Goal: Task Accomplishment & Management: Complete application form

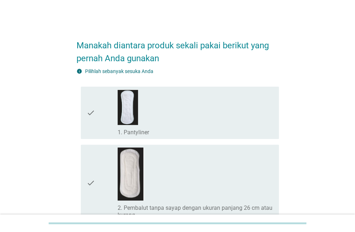
click at [231, 127] on div "check_box_outline_blank 1. Pantyliner" at bounding box center [196, 131] width 156 height 9
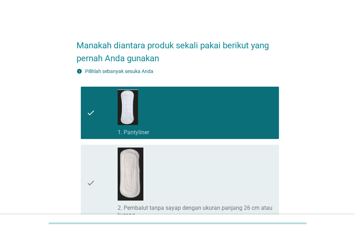
click at [237, 120] on div "check_box_outline_blank 1. Pantyliner" at bounding box center [196, 112] width 156 height 47
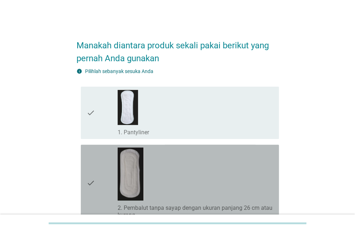
click at [211, 173] on div "check_box_outline_blank 2. Pembalut tanpa sayap dengan ukuran panjang 26 cm ata…" at bounding box center [196, 182] width 156 height 71
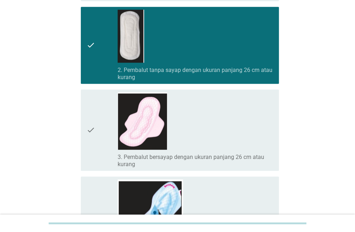
scroll to position [138, 0]
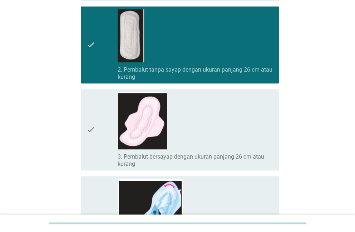
click at [257, 155] on label "3. Pembalut bersayap dengan ukuran panjang 26 cm atau kurang" at bounding box center [196, 160] width 156 height 14
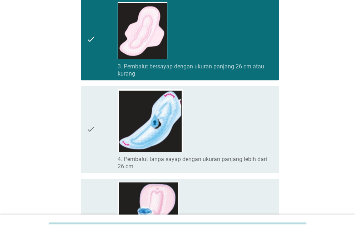
scroll to position [230, 0]
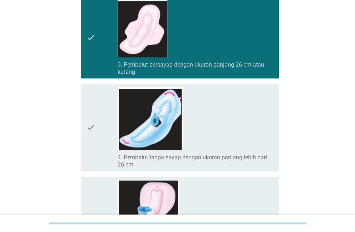
click at [255, 157] on label "4. Pembalut tanpa sayap dengan ukuran panjang lebih dari 26 cm" at bounding box center [196, 161] width 156 height 14
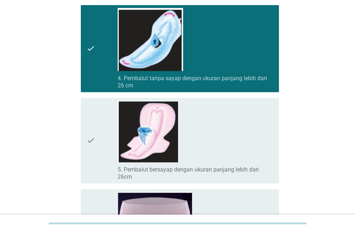
scroll to position [309, 0]
click at [259, 166] on label "5. Pembalut bersayap dengan ukuran panjang lebih dari 26cm" at bounding box center [196, 173] width 156 height 14
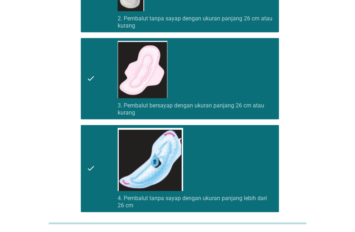
scroll to position [0, 0]
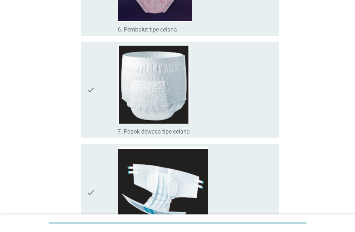
scroll to position [646, 0]
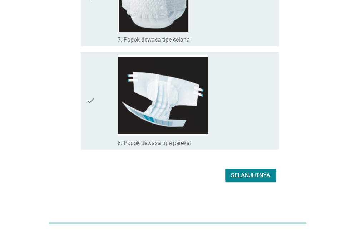
click at [264, 176] on div "Selanjutnya" at bounding box center [250, 175] width 39 height 9
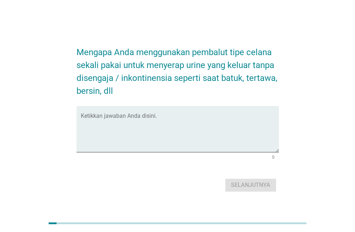
click at [265, 143] on textarea "Ketikkan jawaban Anda disini." at bounding box center [180, 134] width 198 height 38
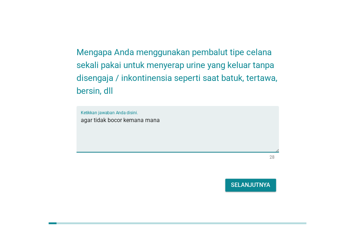
type textarea "agar tidak bocor kemana mana"
click at [257, 190] on button "Selanjutnya" at bounding box center [250, 185] width 51 height 13
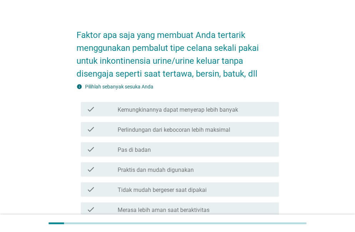
scroll to position [24, 0]
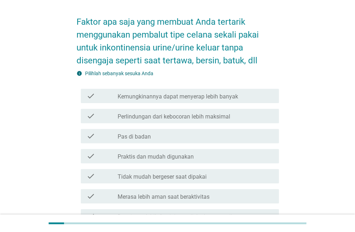
click at [82, 98] on div "check check_box_outline_blank Kemungkinannya dapat menyerap lebih banyak" at bounding box center [180, 96] width 198 height 14
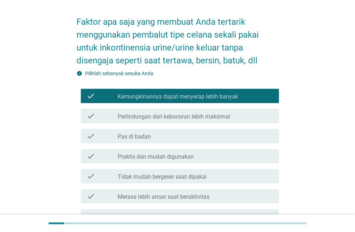
click at [82, 130] on div "check check_box_outline_blank Pas di badan" at bounding box center [180, 136] width 198 height 14
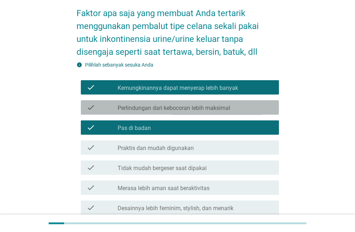
scroll to position [33, 0]
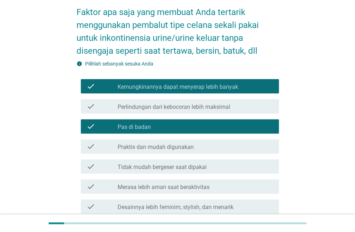
click at [83, 106] on div "check check_box_outline_blank Perlindungan dari kebocoran lebih maksimal" at bounding box center [180, 106] width 198 height 14
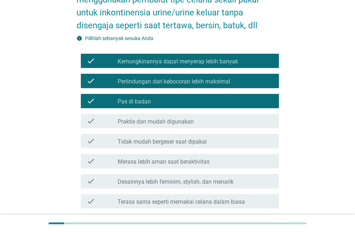
scroll to position [60, 0]
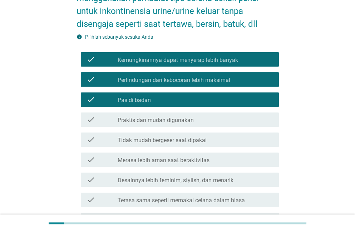
click at [85, 120] on div "check check_box_outline_blank Praktis dan mudah digunakan" at bounding box center [180, 119] width 198 height 14
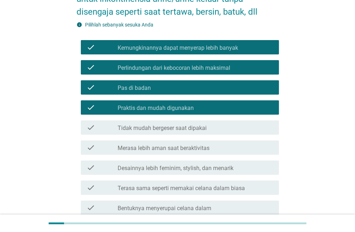
scroll to position [73, 0]
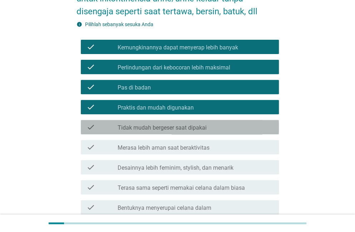
click at [87, 123] on icon "check" at bounding box center [91, 127] width 9 height 9
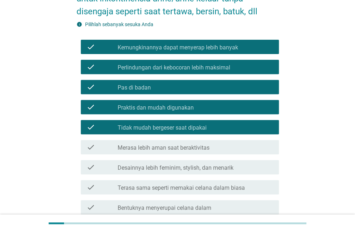
click at [88, 149] on icon "check" at bounding box center [91, 147] width 9 height 9
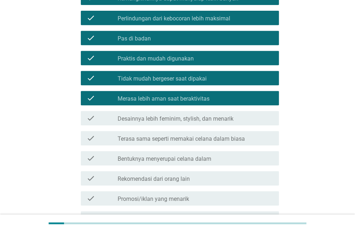
scroll to position [122, 0]
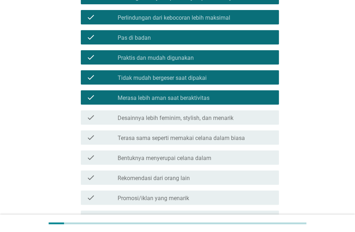
click at [86, 118] on div "check check_box_outline_blank Desainnya lebih feminim, stylish, dan menarik" at bounding box center [180, 117] width 198 height 14
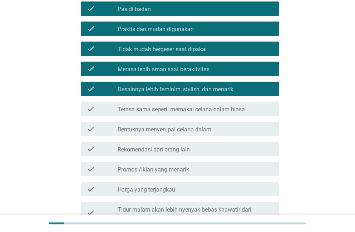
scroll to position [152, 0]
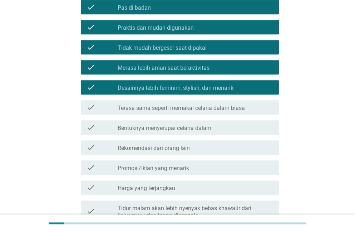
click at [83, 109] on div "check check_box_outline_blank Terasa sama seperti memakai celana dalam biasa" at bounding box center [180, 107] width 198 height 14
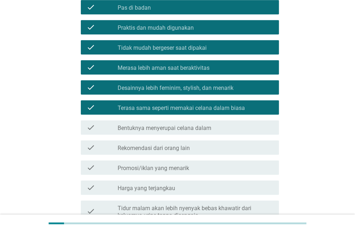
click at [84, 110] on div "check check_box_outline_blank Terasa sama seperti memakai celana dalam biasa" at bounding box center [180, 107] width 198 height 14
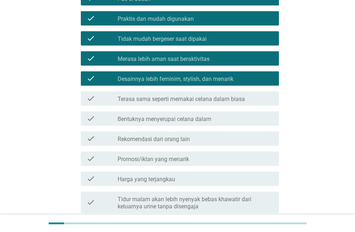
scroll to position [162, 0]
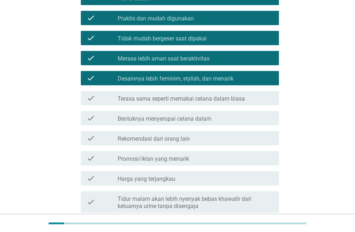
click at [100, 102] on div "check check_box_outline_blank Terasa sama seperti memakai celana dalam biasa" at bounding box center [180, 98] width 198 height 14
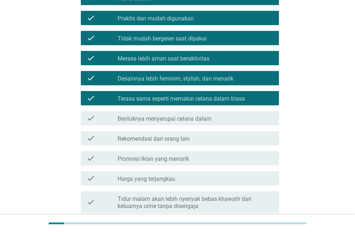
click at [89, 120] on icon "check" at bounding box center [91, 118] width 9 height 9
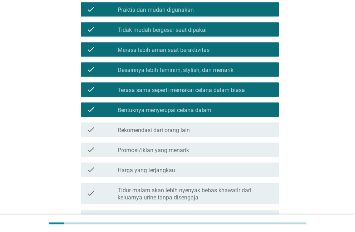
scroll to position [176, 0]
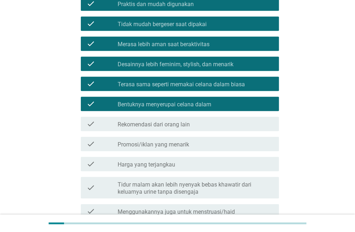
click at [89, 129] on div "check check_box_outline_blank Rekomendasi dari orang lain" at bounding box center [180, 124] width 198 height 14
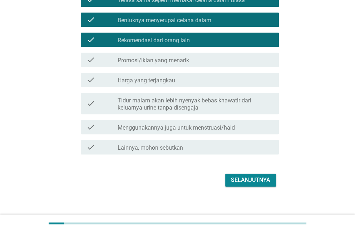
scroll to position [262, 0]
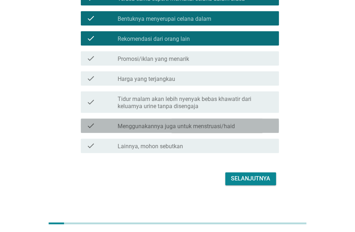
click at [119, 127] on label "Menggunakannya juga untuk menstruasi/haid" at bounding box center [176, 126] width 117 height 7
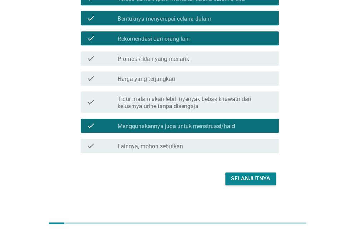
click at [90, 104] on icon "check" at bounding box center [91, 102] width 9 height 16
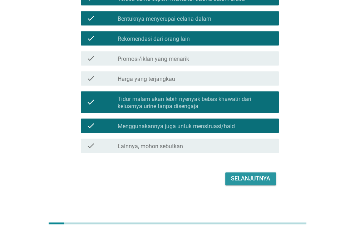
click at [228, 178] on button "Selanjutnya" at bounding box center [250, 178] width 51 height 13
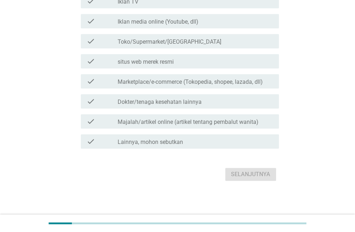
scroll to position [0, 0]
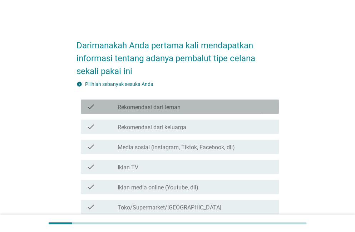
click at [87, 107] on icon "check" at bounding box center [91, 106] width 9 height 9
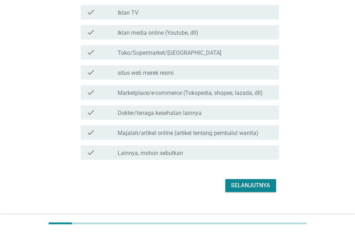
scroll to position [166, 0]
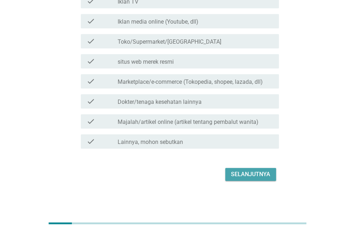
click at [231, 178] on button "Selanjutnya" at bounding box center [250, 174] width 51 height 13
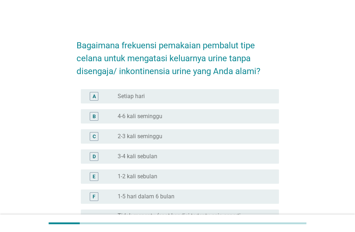
click at [82, 94] on div "A radio_button_unchecked Setiap hari" at bounding box center [180, 96] width 198 height 14
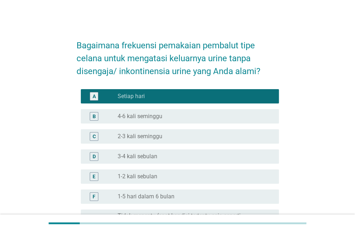
click at [87, 101] on div "A radio_button_checked Setiap hari" at bounding box center [180, 96] width 198 height 14
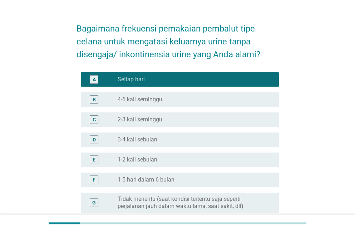
scroll to position [20, 0]
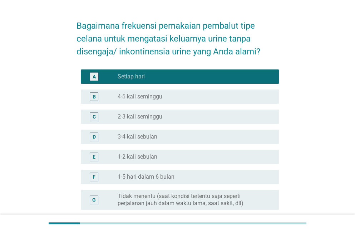
click at [91, 121] on div "C radio_button_unchecked 2-3 kali seminggu" at bounding box center [180, 117] width 198 height 14
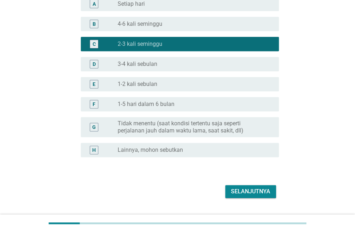
scroll to position [110, 0]
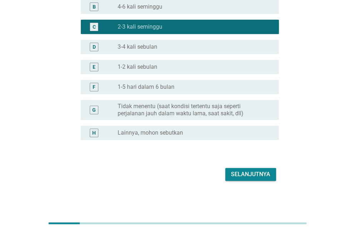
click at [90, 111] on div "G" at bounding box center [94, 110] width 9 height 9
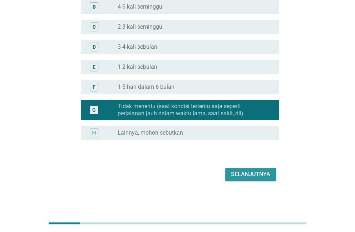
click at [231, 178] on button "Selanjutnya" at bounding box center [250, 174] width 51 height 13
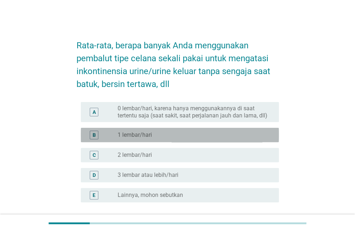
click at [89, 136] on div "B" at bounding box center [95, 135] width 16 height 9
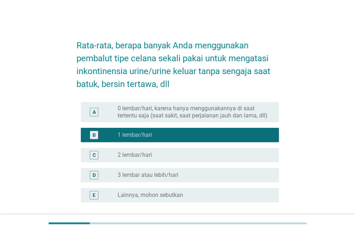
click at [94, 135] on div "B" at bounding box center [94, 135] width 3 height 8
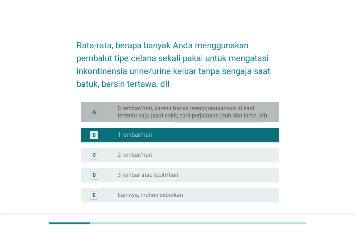
click at [87, 118] on div "A" at bounding box center [95, 112] width 16 height 14
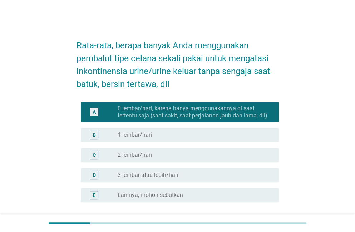
scroll to position [62, 0]
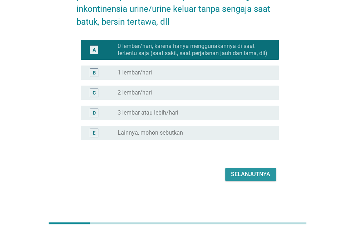
click at [230, 180] on button "Selanjutnya" at bounding box center [250, 174] width 51 height 13
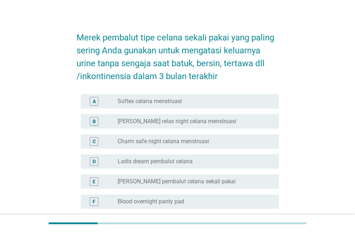
scroll to position [11, 0]
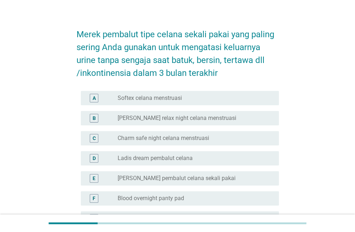
click at [89, 103] on div "A radio_button_unchecked Softex celana menstruasi" at bounding box center [180, 98] width 198 height 14
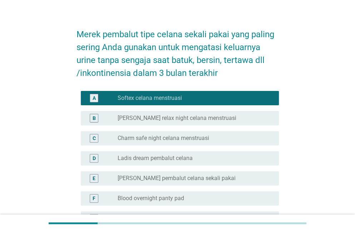
click at [91, 125] on div "B radio_button_unchecked [PERSON_NAME] relax night celana menstruasi" at bounding box center [180, 118] width 198 height 14
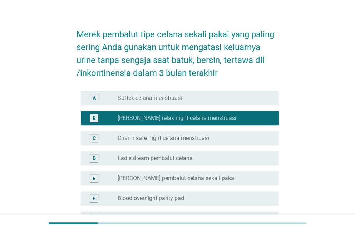
click at [89, 142] on div "C radio_button_unchecked Charm safe night celana menstruasi" at bounding box center [180, 138] width 198 height 14
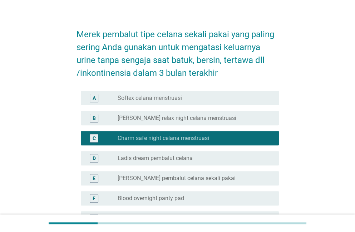
click at [93, 102] on div "A radio_button_unchecked Softex celana menstruasi" at bounding box center [180, 98] width 198 height 14
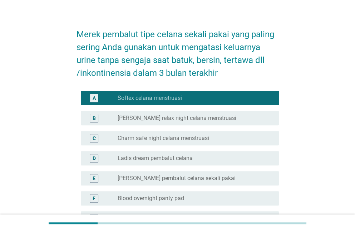
scroll to position [117, 0]
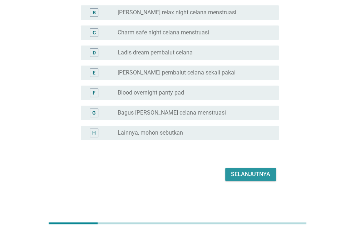
click at [231, 179] on button "Selanjutnya" at bounding box center [250, 174] width 51 height 13
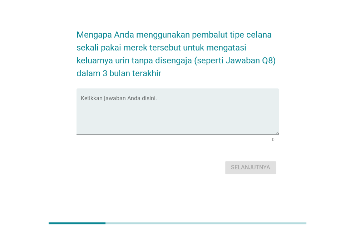
scroll to position [0, 0]
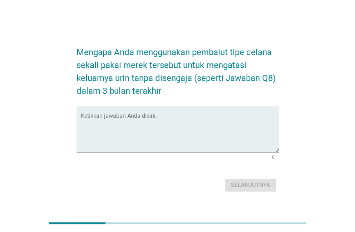
click at [86, 118] on textarea "Ketikkan jawaban Anda disini." at bounding box center [180, 134] width 198 height 38
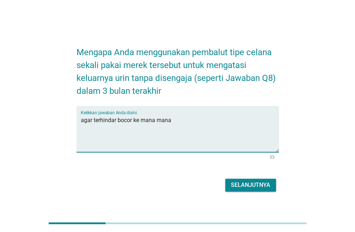
type textarea "agar terhindar bocor ke mana mana"
click at [231, 188] on button "Selanjutnya" at bounding box center [250, 185] width 51 height 13
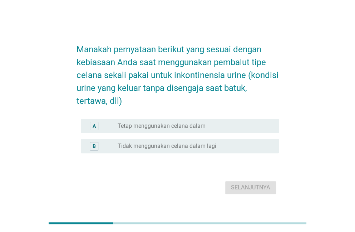
click at [94, 144] on div "B" at bounding box center [94, 146] width 3 height 8
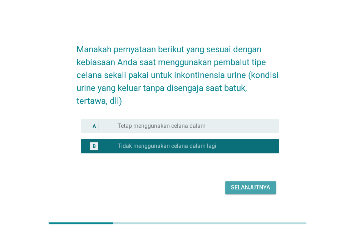
click at [241, 191] on div "Selanjutnya" at bounding box center [250, 187] width 39 height 9
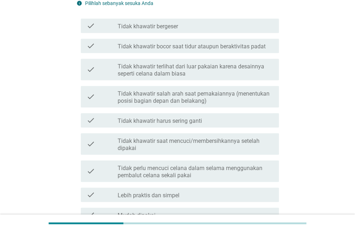
scroll to position [107, 0]
click at [102, 172] on div "check" at bounding box center [102, 171] width 31 height 16
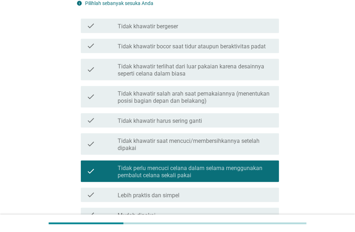
click at [98, 176] on div "check" at bounding box center [102, 171] width 31 height 16
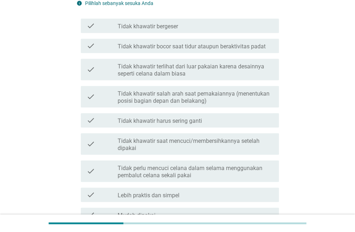
click at [93, 169] on icon "check" at bounding box center [91, 171] width 9 height 16
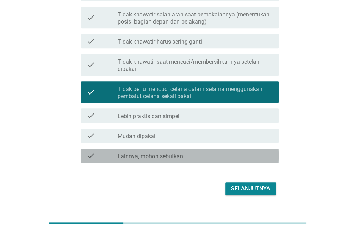
scroll to position [181, 0]
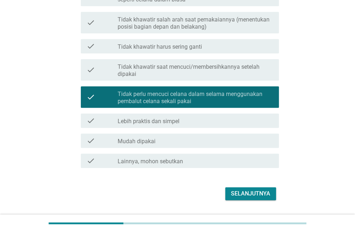
click at [94, 121] on icon "check" at bounding box center [91, 120] width 9 height 9
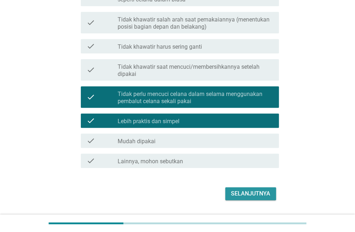
click at [238, 196] on div "Selanjutnya" at bounding box center [250, 193] width 39 height 9
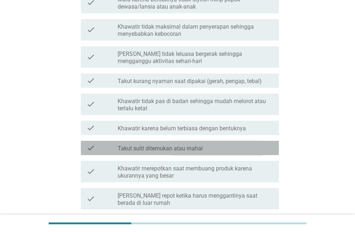
scroll to position [201, 0]
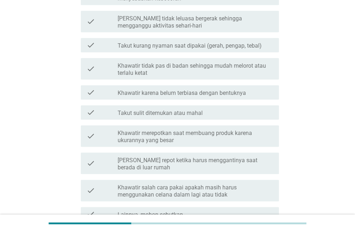
click at [102, 110] on div "check" at bounding box center [102, 112] width 31 height 9
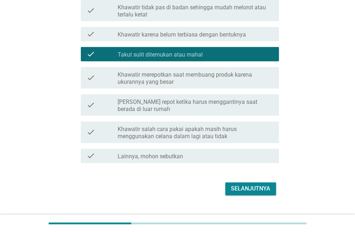
scroll to position [296, 0]
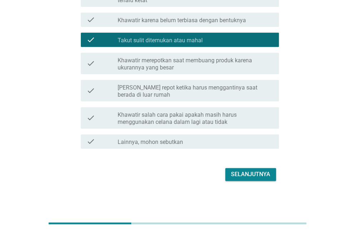
click at [231, 179] on button "Selanjutnya" at bounding box center [250, 174] width 51 height 13
click at [234, 175] on div "Selanjutnya" at bounding box center [178, 174] width 203 height 17
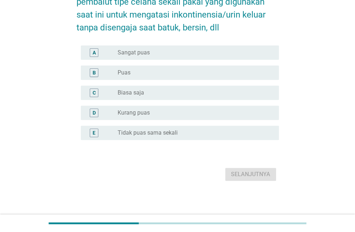
scroll to position [0, 0]
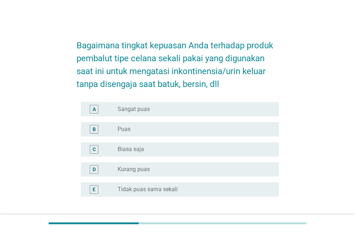
click at [86, 111] on div "A radio_button_unchecked Sangat puas" at bounding box center [180, 109] width 198 height 14
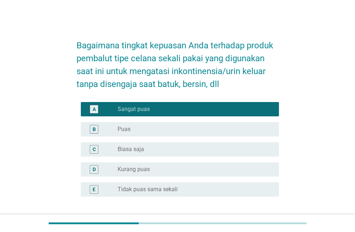
scroll to position [57, 0]
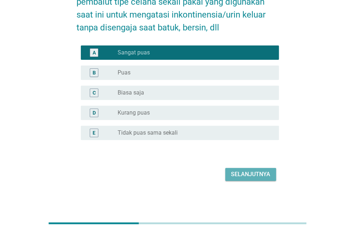
click at [241, 180] on button "Selanjutnya" at bounding box center [250, 174] width 51 height 13
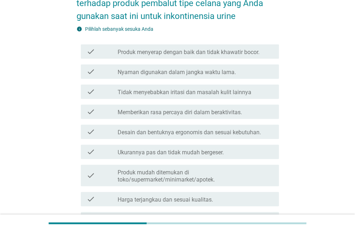
scroll to position [57, 0]
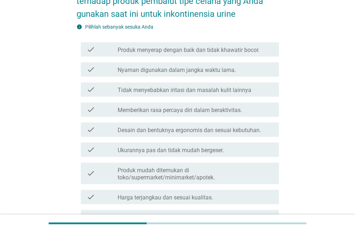
click at [92, 45] on icon "check" at bounding box center [91, 49] width 9 height 9
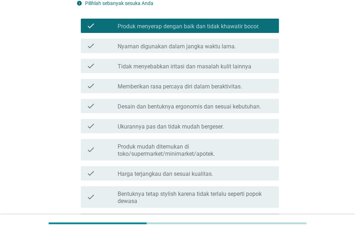
scroll to position [82, 0]
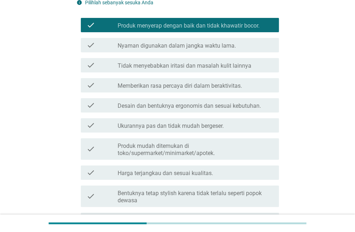
click at [91, 45] on icon "check" at bounding box center [91, 45] width 9 height 9
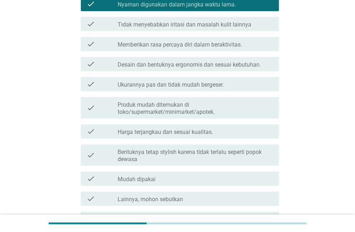
scroll to position [125, 0]
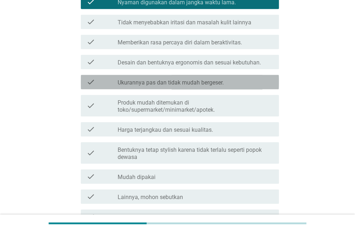
click at [93, 81] on icon "check" at bounding box center [91, 82] width 9 height 9
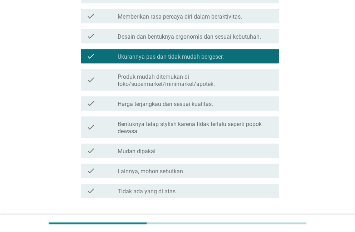
scroll to position [200, 0]
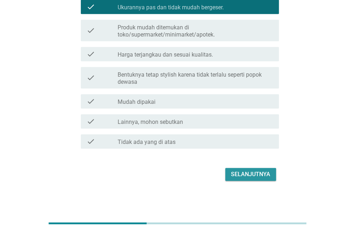
click at [235, 180] on button "Selanjutnya" at bounding box center [250, 174] width 51 height 13
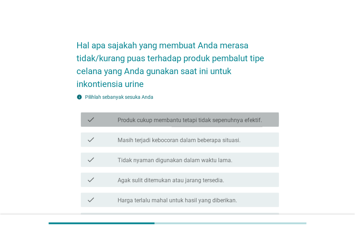
click at [90, 117] on icon "check" at bounding box center [91, 119] width 9 height 9
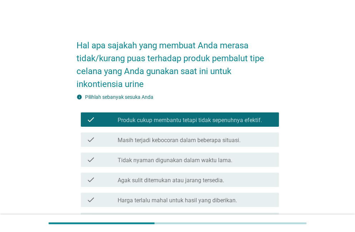
scroll to position [22, 0]
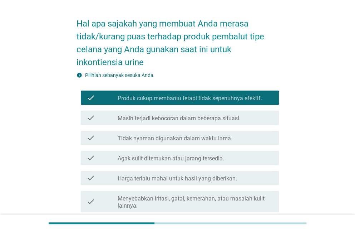
click at [87, 100] on icon "check" at bounding box center [91, 97] width 9 height 9
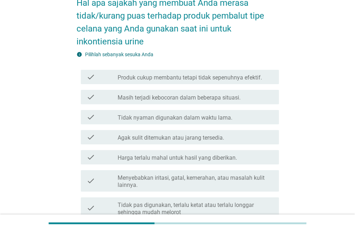
scroll to position [46, 0]
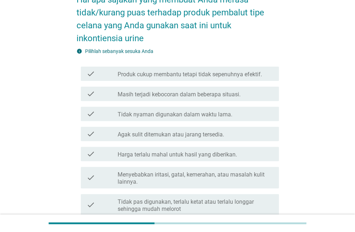
click at [87, 117] on icon "check" at bounding box center [91, 114] width 9 height 9
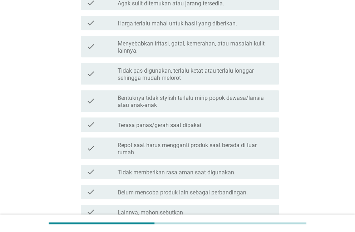
scroll to position [178, 0]
click at [89, 120] on icon "check" at bounding box center [91, 124] width 9 height 9
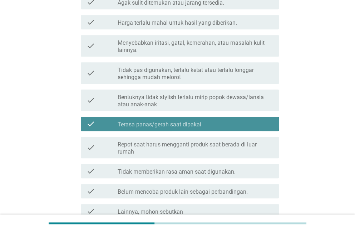
click at [89, 118] on div "check check_box_outline_blank Terasa panas/gerah saat dipakai" at bounding box center [180, 124] width 198 height 14
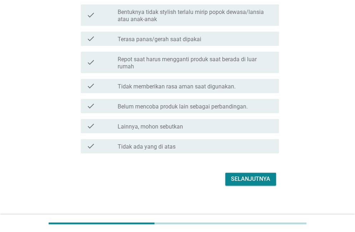
scroll to position [263, 0]
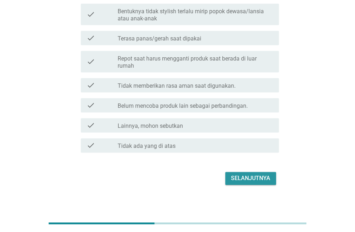
click at [230, 183] on button "Selanjutnya" at bounding box center [250, 178] width 51 height 13
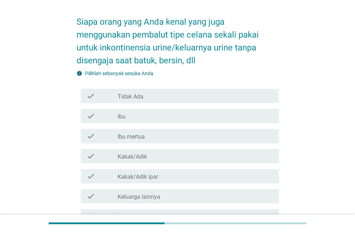
scroll to position [30, 0]
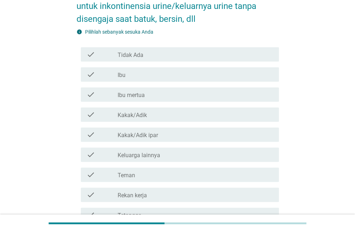
click at [82, 56] on div "check check_box_outline_blank Tidak Ada" at bounding box center [180, 54] width 198 height 14
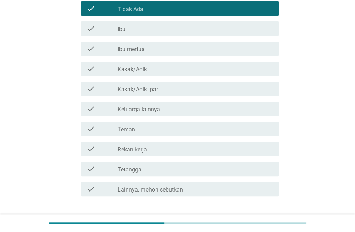
scroll to position [159, 0]
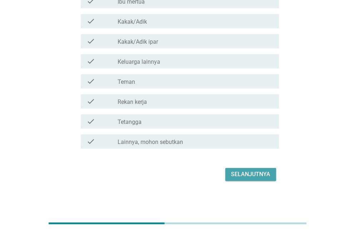
click at [238, 180] on button "Selanjutnya" at bounding box center [250, 174] width 51 height 13
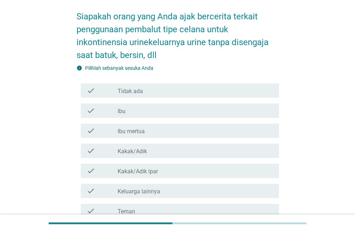
scroll to position [29, 0]
click at [83, 90] on div "check check_box_outline_blank Tidak ada" at bounding box center [180, 90] width 198 height 14
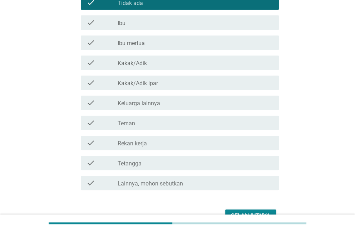
scroll to position [159, 0]
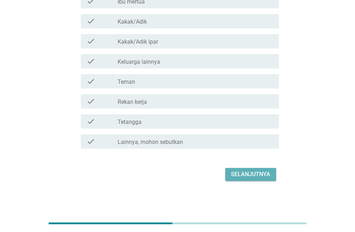
click at [233, 170] on div "Selanjutnya" at bounding box center [250, 174] width 39 height 9
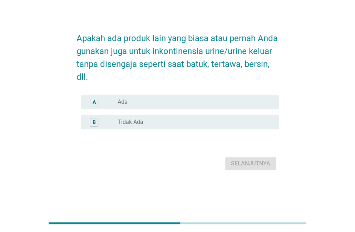
scroll to position [0, 0]
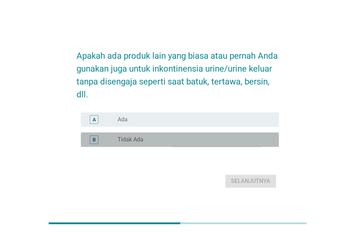
click at [92, 135] on div "B radio_button_unchecked Tidak Ada" at bounding box center [180, 139] width 198 height 14
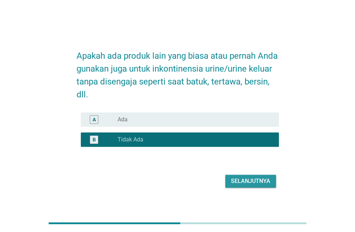
click at [233, 180] on div "Selanjutnya" at bounding box center [250, 181] width 39 height 9
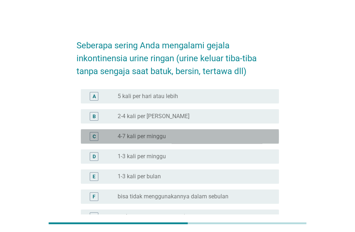
click at [86, 141] on div "C radio_button_unchecked 4-7 kali per minggu" at bounding box center [180, 136] width 198 height 14
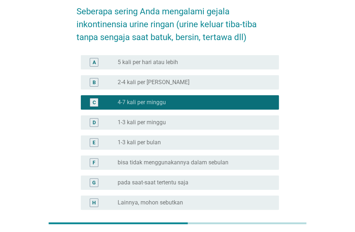
scroll to position [35, 0]
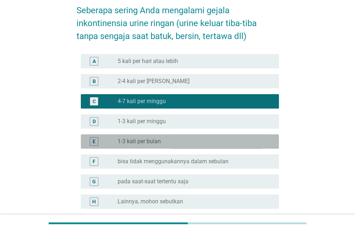
click at [94, 141] on div "E" at bounding box center [94, 141] width 3 height 8
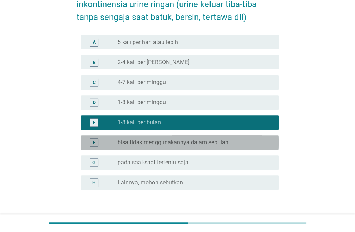
scroll to position [55, 0]
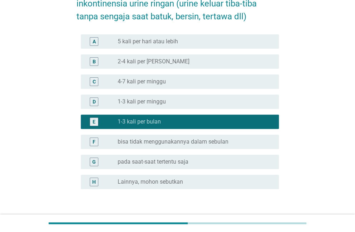
click at [86, 136] on div "F radio_button_unchecked bisa tidak menggunakannya dalam sebulan" at bounding box center [180, 142] width 198 height 14
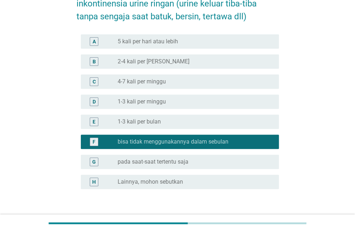
scroll to position [104, 0]
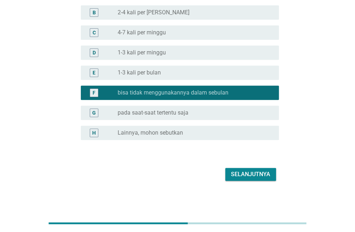
click at [140, 113] on label "pada saat-saat tertentu saja" at bounding box center [153, 112] width 71 height 7
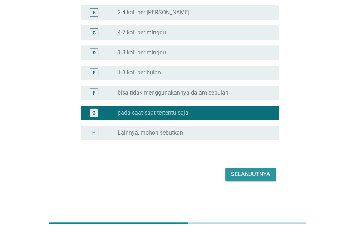
click at [228, 177] on button "Selanjutnya" at bounding box center [250, 174] width 51 height 13
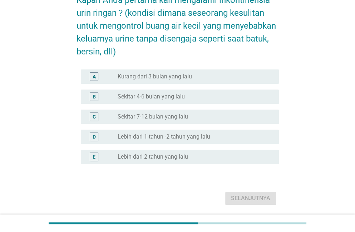
scroll to position [47, 0]
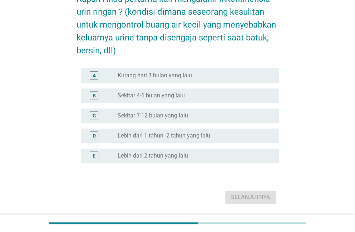
click at [89, 82] on div "A radio_button_unchecked Kurang dari 3 bulan yang lalu" at bounding box center [180, 75] width 198 height 14
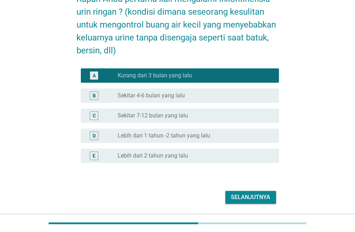
click at [94, 96] on div "B" at bounding box center [94, 96] width 3 height 8
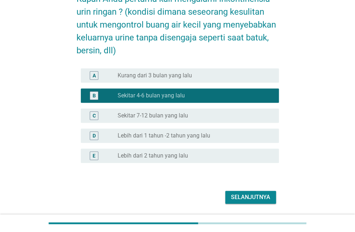
click at [87, 74] on div "A" at bounding box center [95, 75] width 16 height 9
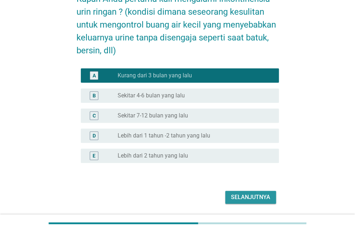
click at [230, 200] on button "Selanjutnya" at bounding box center [250, 197] width 51 height 13
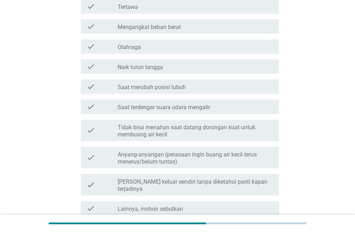
scroll to position [130, 0]
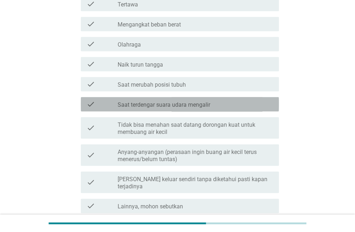
click at [87, 106] on icon "check" at bounding box center [91, 104] width 9 height 9
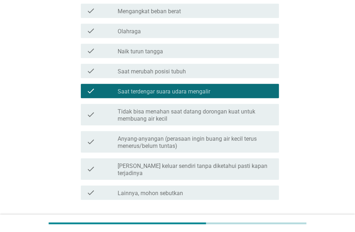
scroll to position [146, 0]
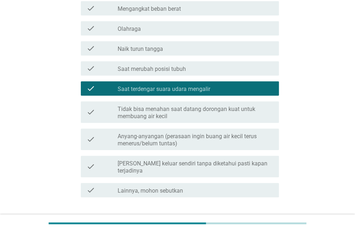
click at [86, 89] on div "check check_box_outline_blank Saat terdengar suara udara mengalir" at bounding box center [180, 88] width 198 height 14
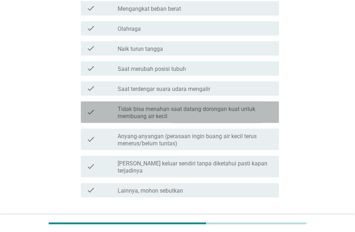
click at [92, 114] on icon "check" at bounding box center [91, 112] width 9 height 16
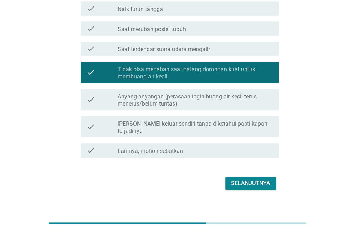
scroll to position [187, 0]
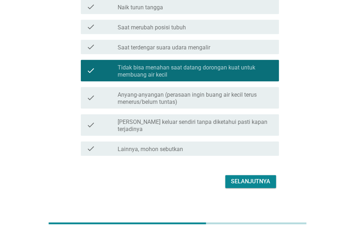
click at [200, 178] on div "Selanjutnya" at bounding box center [178, 181] width 203 height 17
click at [233, 177] on div "Selanjutnya" at bounding box center [250, 181] width 39 height 9
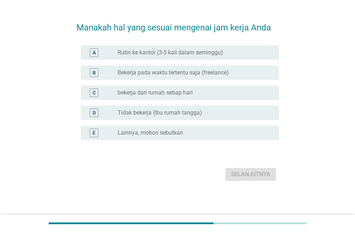
scroll to position [0, 0]
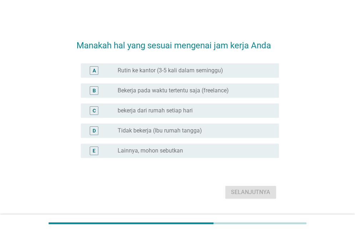
click at [83, 133] on div "D radio_button_unchecked Tidak bekerja (Ibu rumah tangga)" at bounding box center [180, 130] width 198 height 14
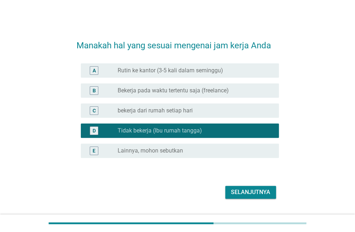
click at [234, 195] on div "Selanjutnya" at bounding box center [250, 192] width 39 height 9
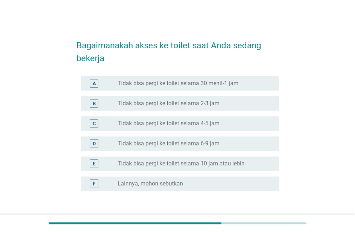
click at [89, 88] on div "A radio_button_unchecked Tidak bisa pergi ke toilet selama 30 menit-1 jam" at bounding box center [180, 83] width 198 height 14
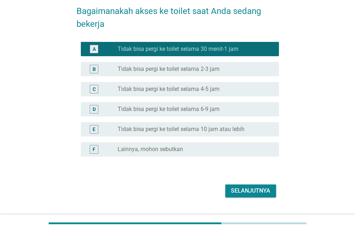
scroll to position [35, 0]
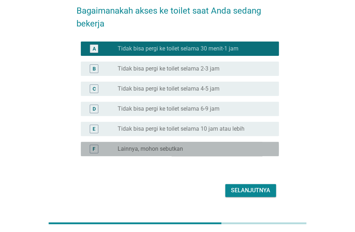
click at [89, 155] on div "F radio_button_unchecked Lainnya, mohon sebutkan" at bounding box center [180, 149] width 198 height 14
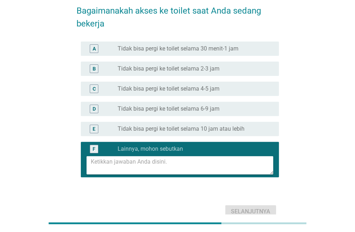
click at [102, 164] on textarea at bounding box center [182, 165] width 183 height 18
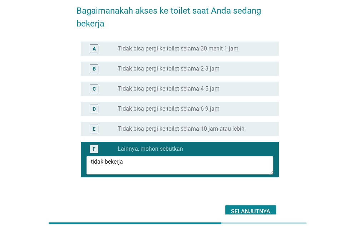
type textarea "tidak bekerja"
click at [238, 208] on div "Selanjutnya" at bounding box center [250, 211] width 39 height 9
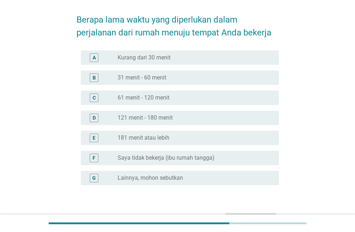
scroll to position [26, 0]
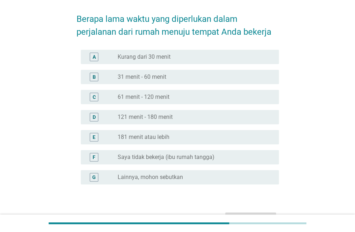
click at [103, 158] on div "F" at bounding box center [102, 157] width 31 height 9
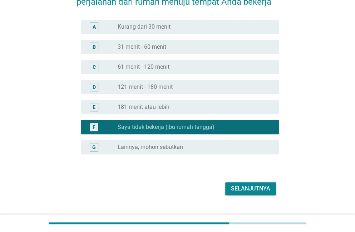
scroll to position [71, 0]
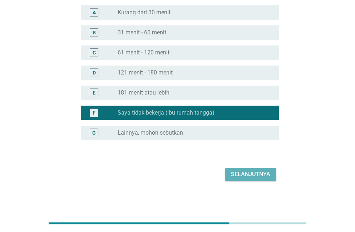
click at [227, 171] on button "Selanjutnya" at bounding box center [250, 174] width 51 height 13
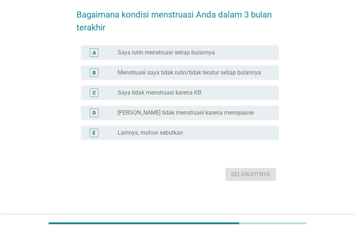
scroll to position [0, 0]
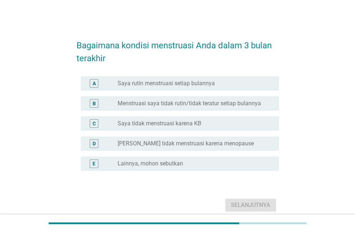
click at [88, 88] on div "A radio_button_unchecked Saya rutin menstruasi setiap bulannya" at bounding box center [180, 83] width 198 height 14
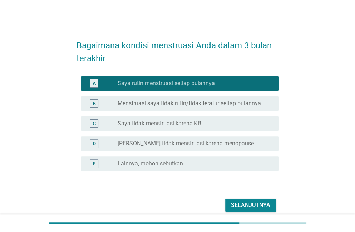
click at [225, 211] on button "Selanjutnya" at bounding box center [250, 205] width 51 height 13
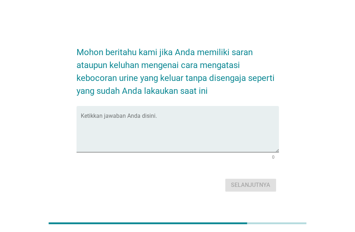
click at [108, 119] on textarea "Ketikkan jawaban Anda disini." at bounding box center [180, 134] width 198 height 38
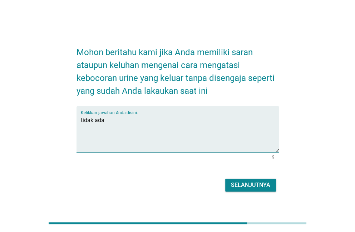
type textarea "tidak ada"
click at [229, 190] on button "Selanjutnya" at bounding box center [250, 185] width 51 height 13
